Goal: Transaction & Acquisition: Purchase product/service

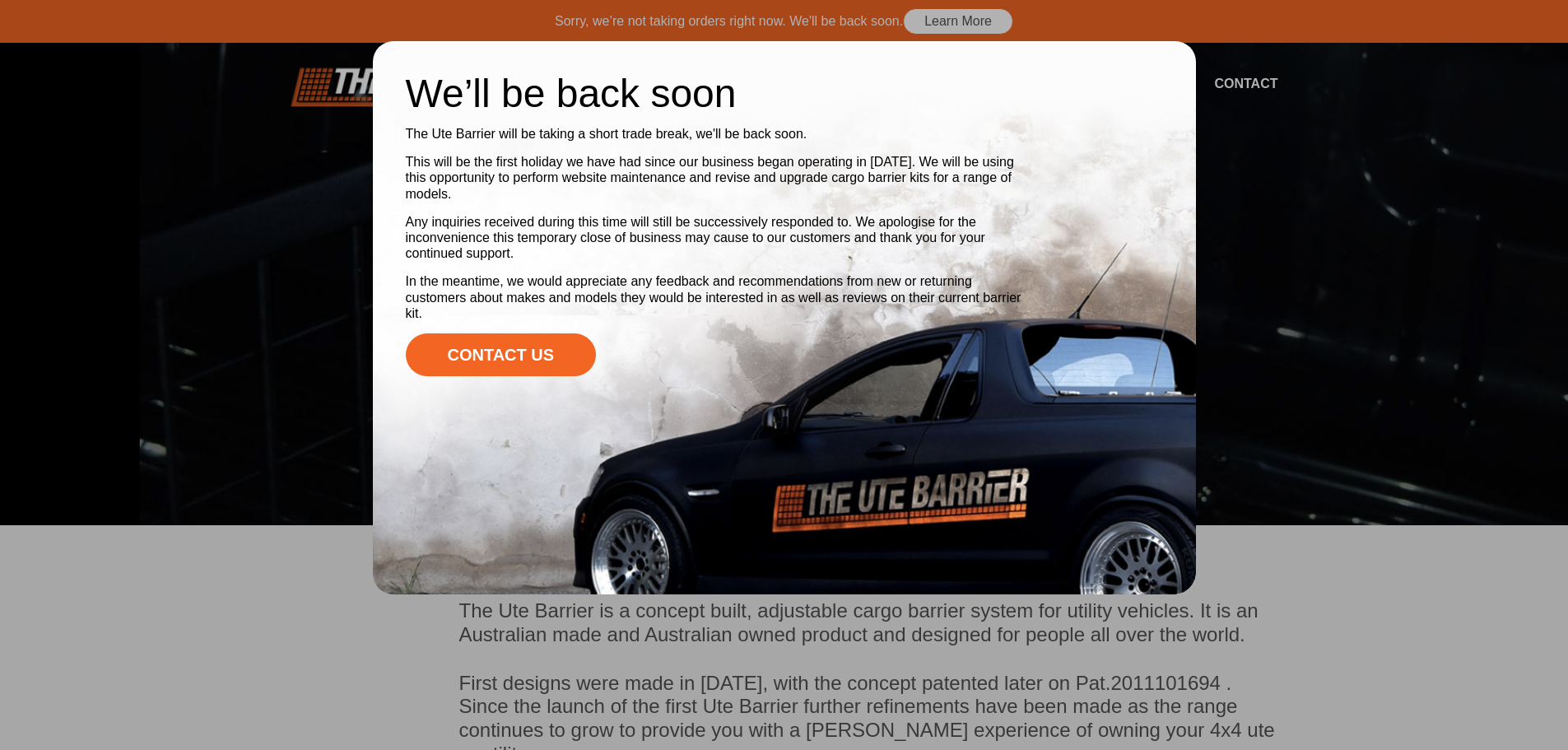
click at [1265, 266] on div at bounding box center [784, 375] width 1568 height 750
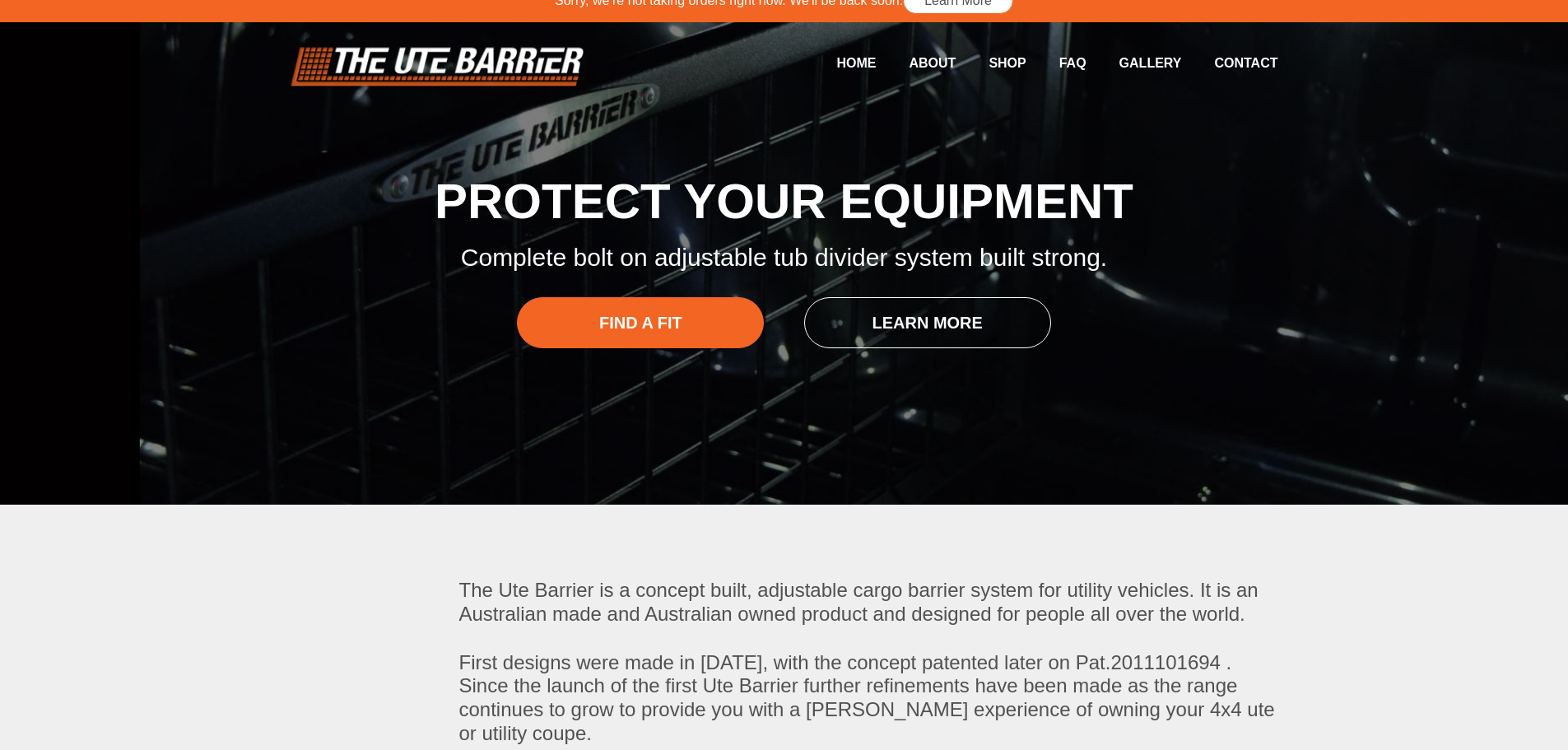
scroll to position [22, 0]
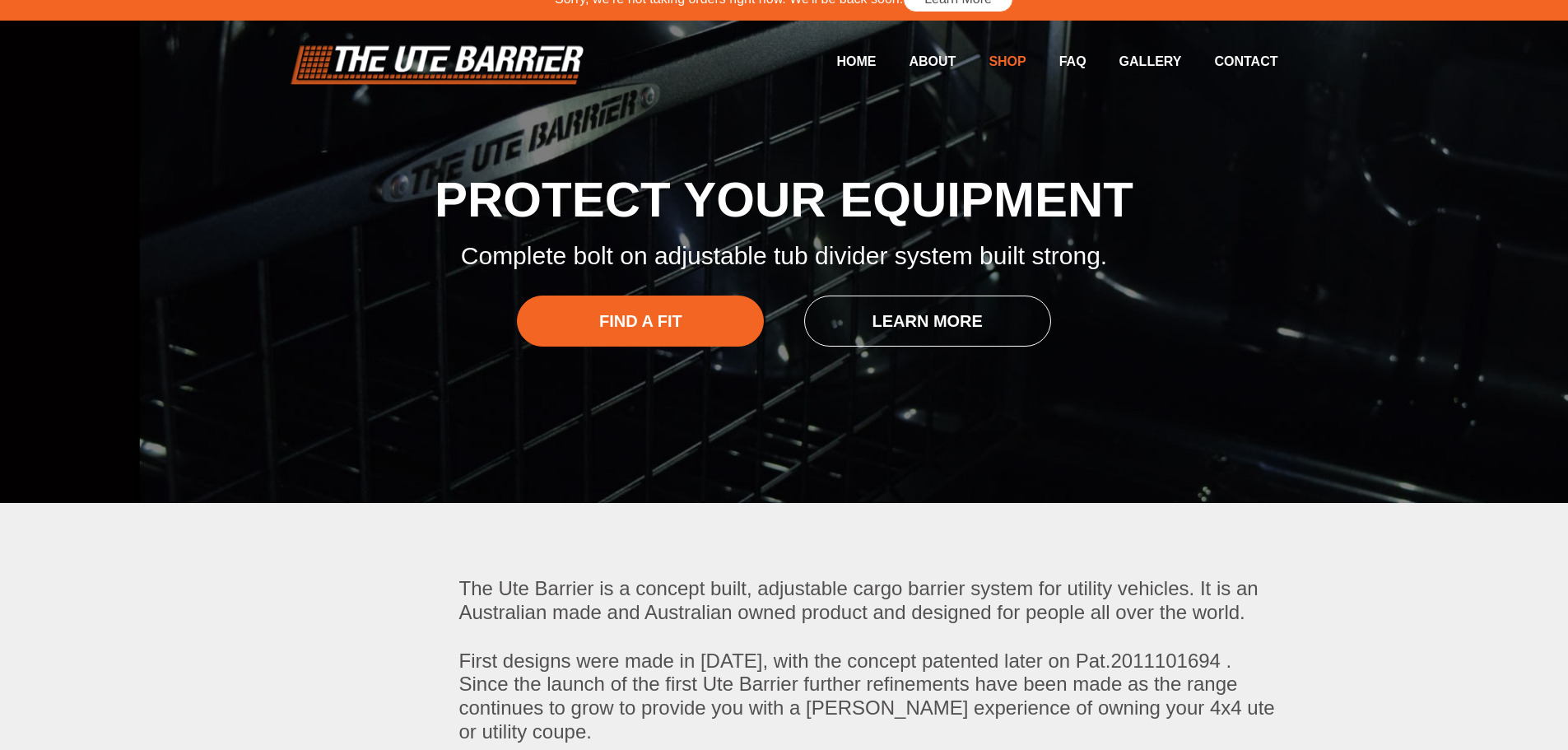
click at [988, 59] on link "Shop" at bounding box center [991, 61] width 70 height 32
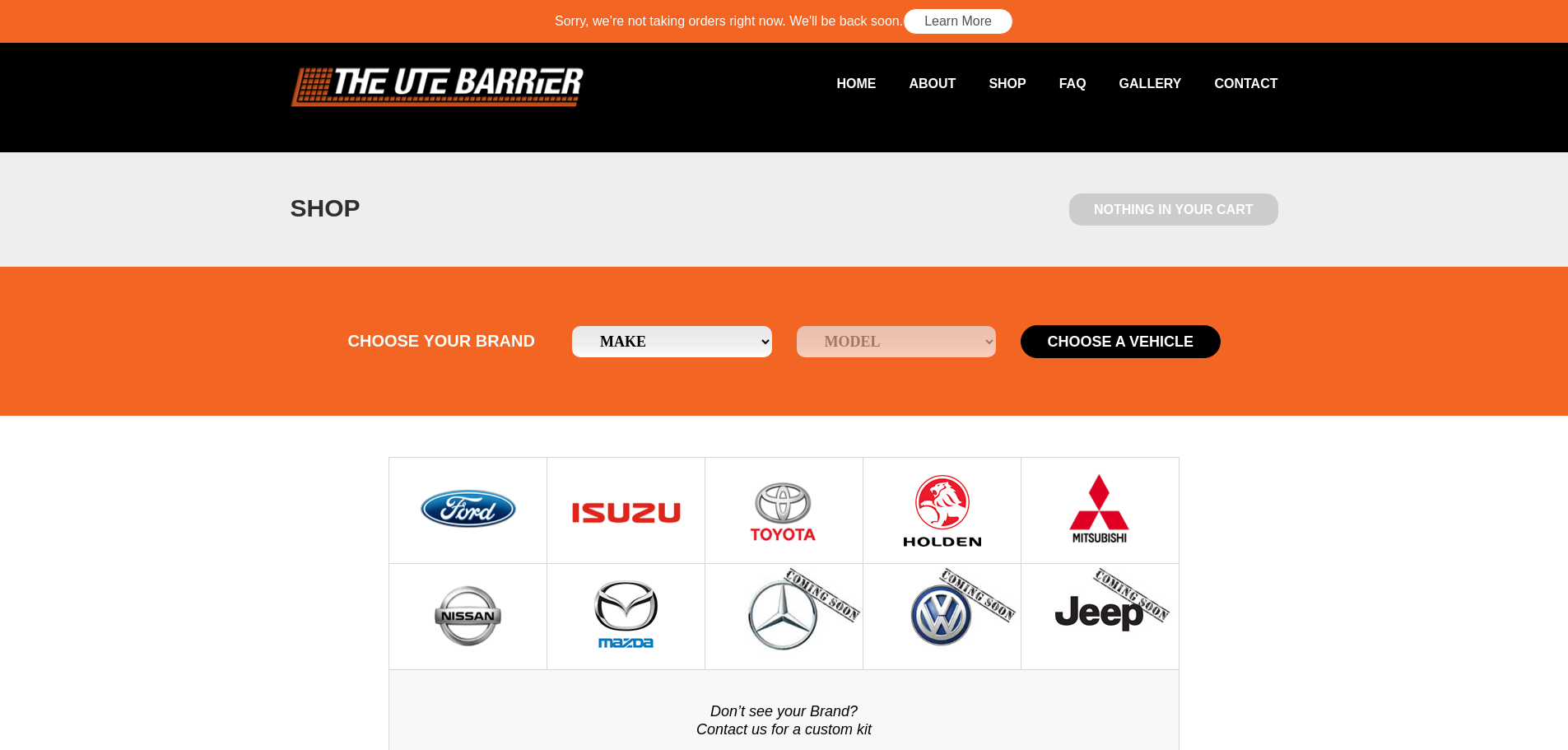
click at [604, 514] on img at bounding box center [626, 511] width 118 height 106
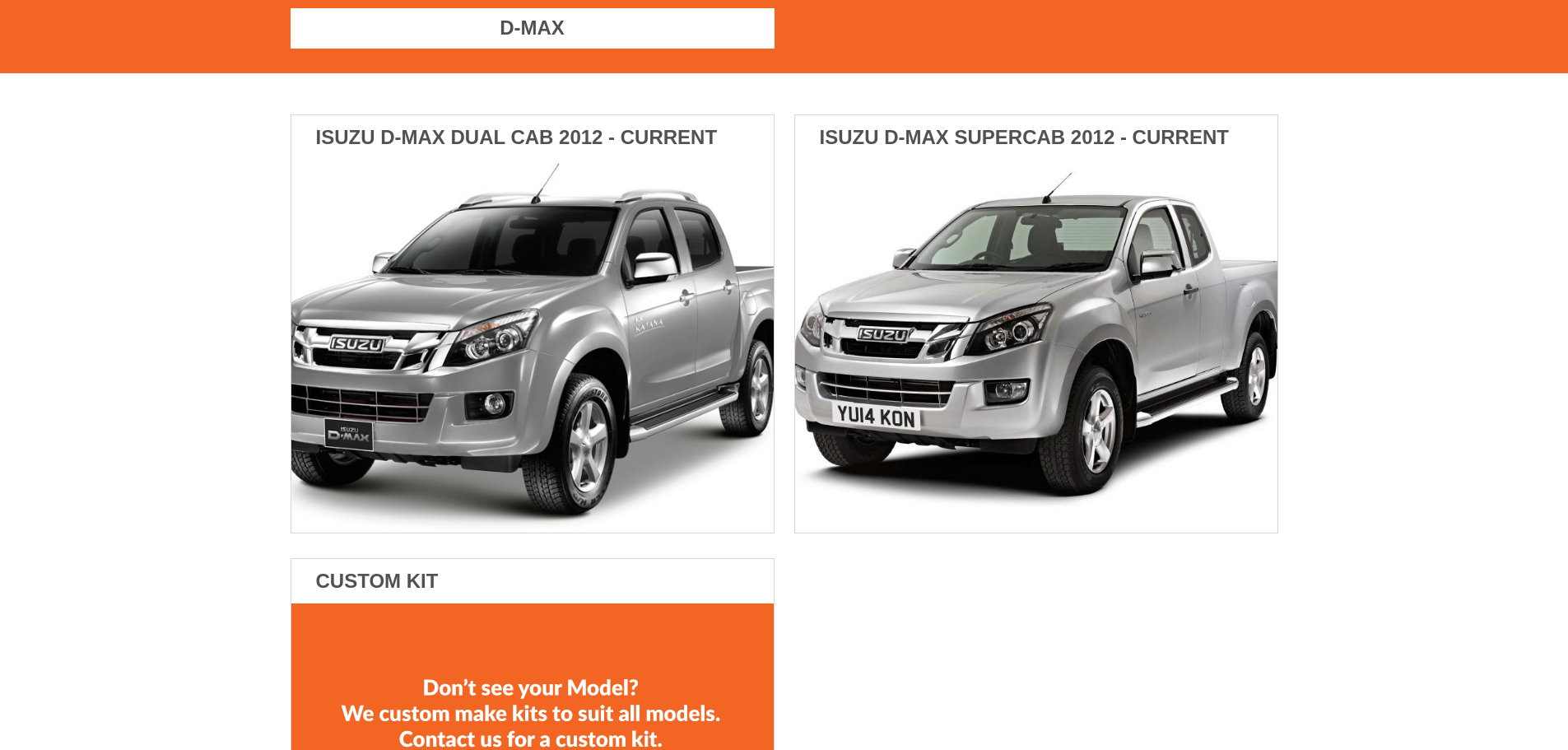
scroll to position [290, 0]
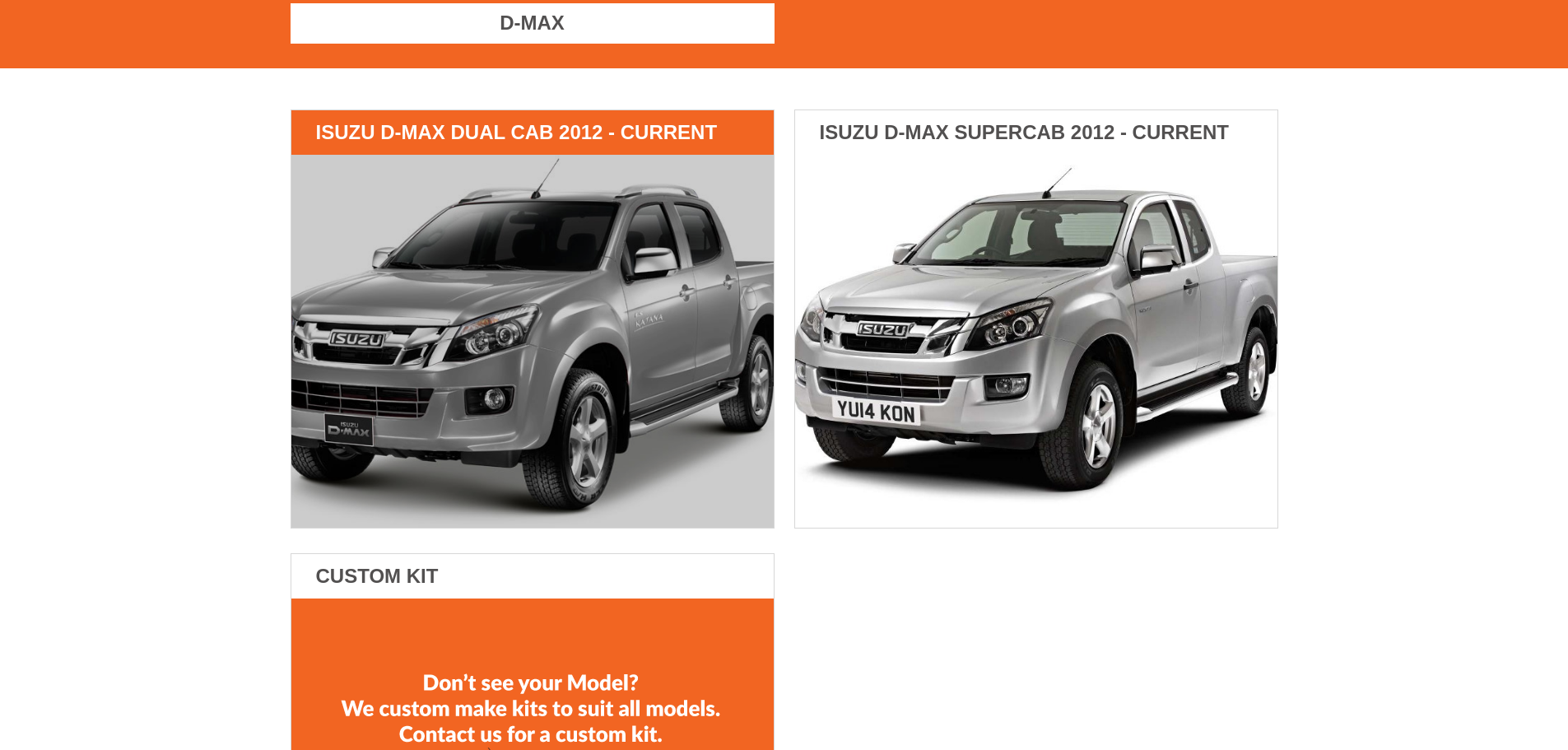
click at [579, 366] on img at bounding box center [532, 342] width 482 height 373
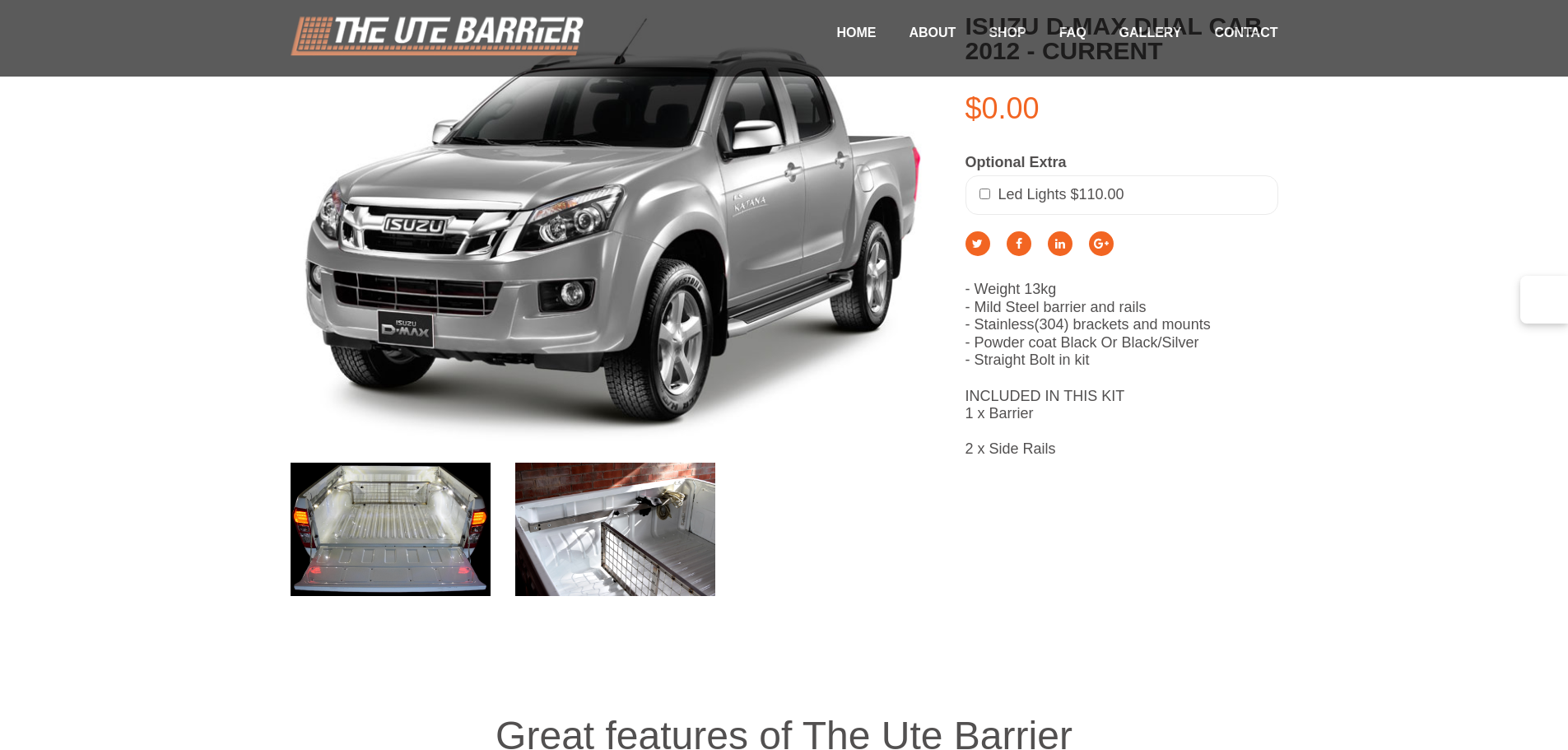
scroll to position [389, 0]
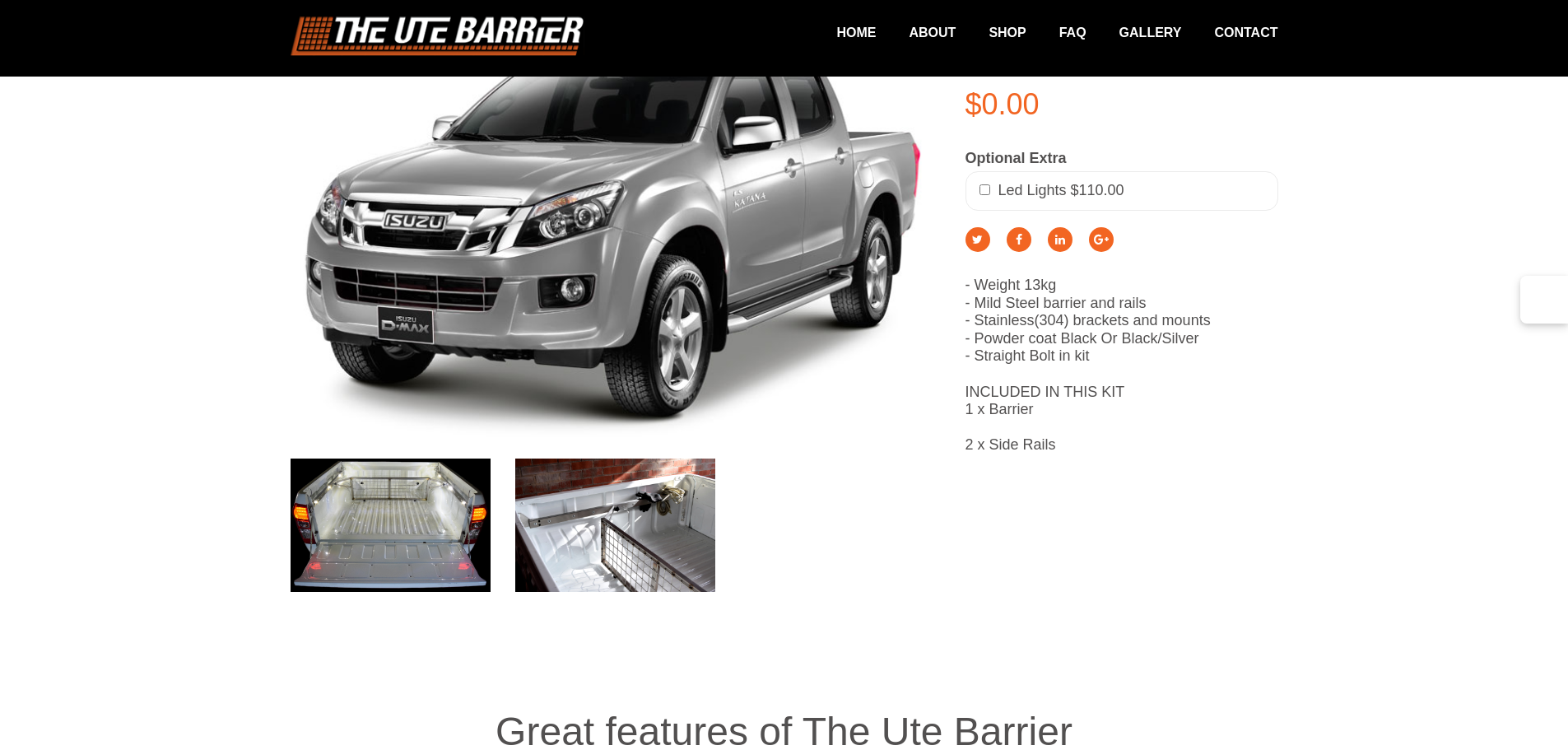
click at [558, 502] on img at bounding box center [615, 526] width 200 height 134
